Goal: Task Accomplishment & Management: Manage account settings

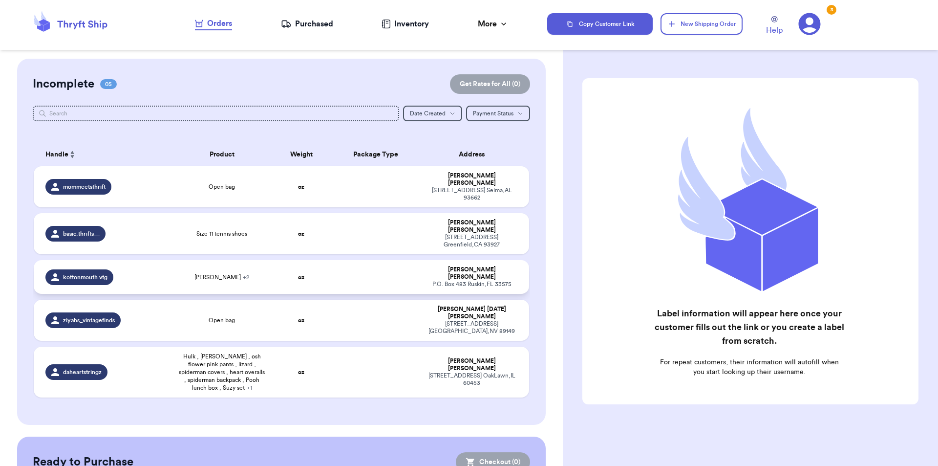
click at [180, 260] on td "[PERSON_NAME] + 2" at bounding box center [222, 277] width 99 height 34
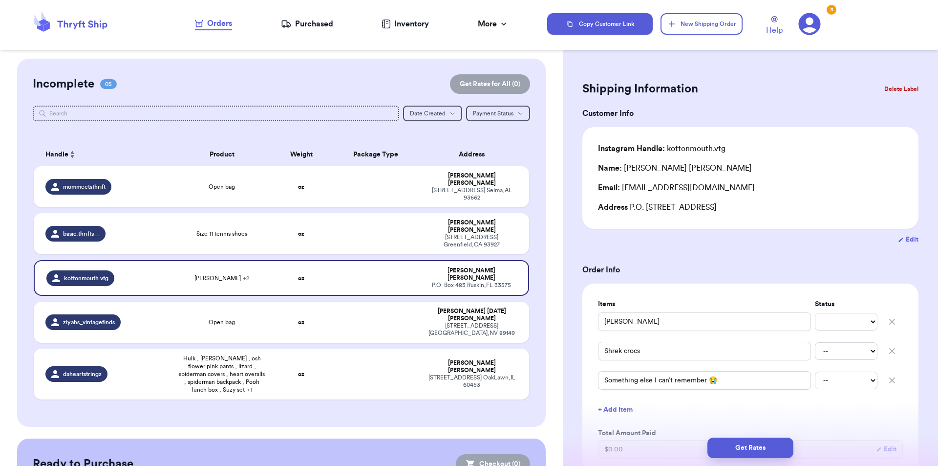
click at [905, 87] on button "Delete Label" at bounding box center [902, 89] width 42 height 22
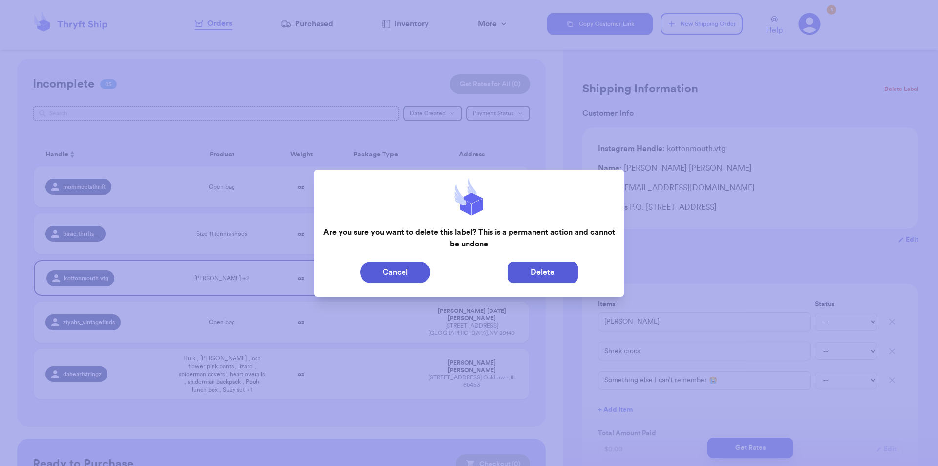
click at [550, 273] on button "Delete" at bounding box center [543, 272] width 70 height 22
type input "Open bag"
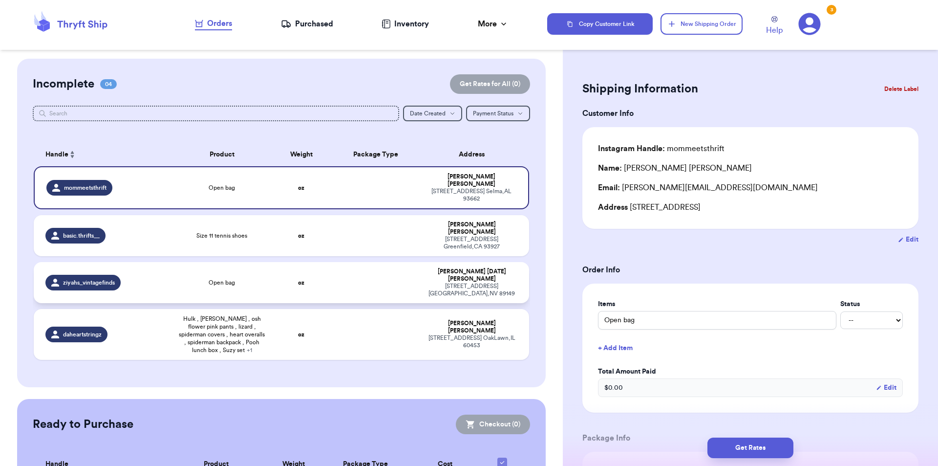
click at [183, 265] on td "Open bag" at bounding box center [222, 282] width 99 height 41
type input "Open bag"
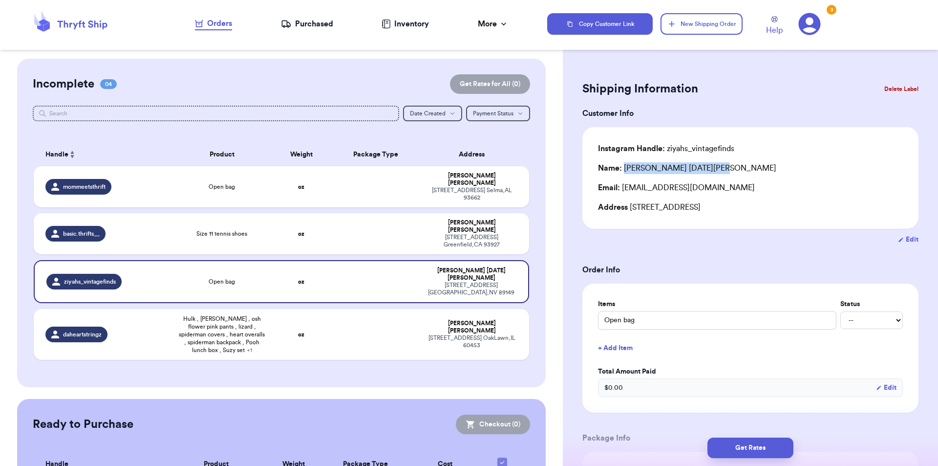
drag, startPoint x: 694, startPoint y: 174, endPoint x: 623, endPoint y: 172, distance: 70.9
click at [623, 172] on div "Instagram Handle: ziyahs_vintagefinds Name: [PERSON_NAME] [GEOGRAPHIC_DATA][PER…" at bounding box center [750, 178] width 305 height 70
copy div "[PERSON_NAME] [DATE][PERSON_NAME]"
